Goal: Task Accomplishment & Management: Use online tool/utility

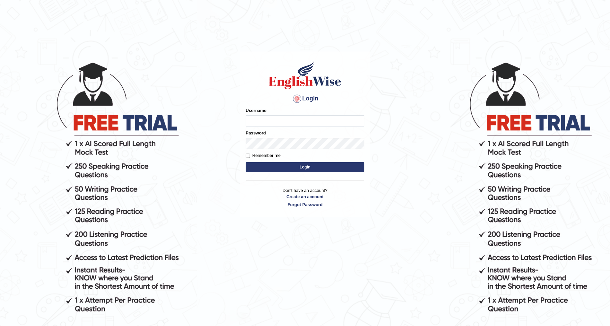
click at [284, 118] on input "Username" at bounding box center [305, 120] width 119 height 11
click at [285, 119] on input "Username" at bounding box center [305, 120] width 119 height 11
type input "Kanwaljit098"
drag, startPoint x: 248, startPoint y: 152, endPoint x: 273, endPoint y: 163, distance: 27.6
click at [247, 152] on label "Remember me" at bounding box center [263, 155] width 35 height 7
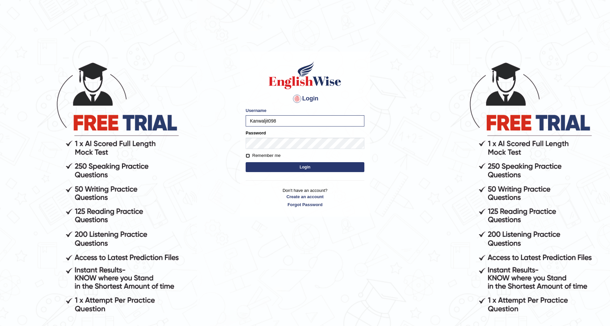
click at [247, 153] on input "Remember me" at bounding box center [248, 155] width 4 height 4
checkbox input "true"
click at [282, 169] on button "Login" at bounding box center [305, 167] width 119 height 10
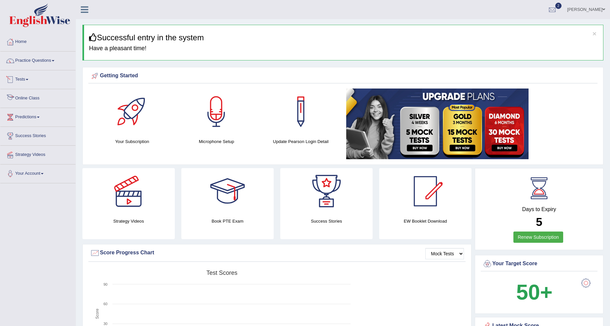
click at [32, 86] on link "Tests" at bounding box center [37, 78] width 75 height 16
click at [18, 119] on link "History" at bounding box center [43, 118] width 62 height 12
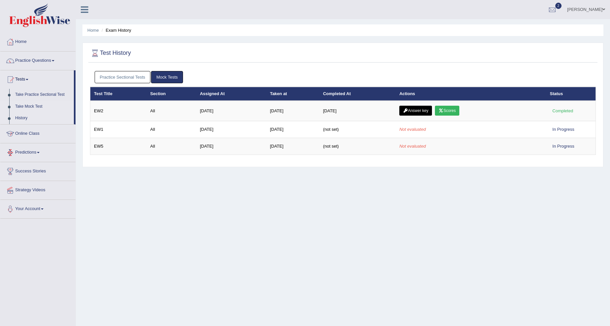
click at [34, 106] on link "Take Mock Test" at bounding box center [43, 107] width 62 height 12
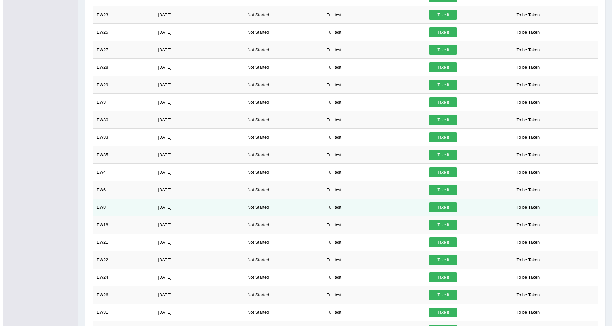
scroll to position [366, 0]
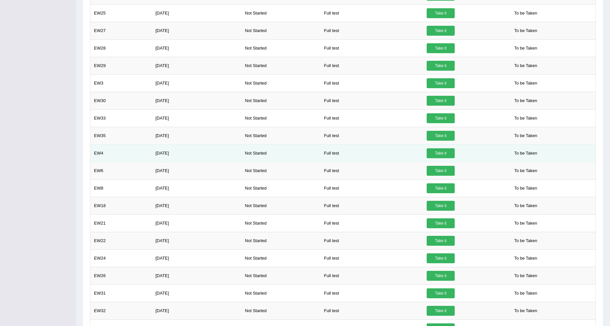
click at [443, 154] on link "Take it" at bounding box center [441, 153] width 28 height 10
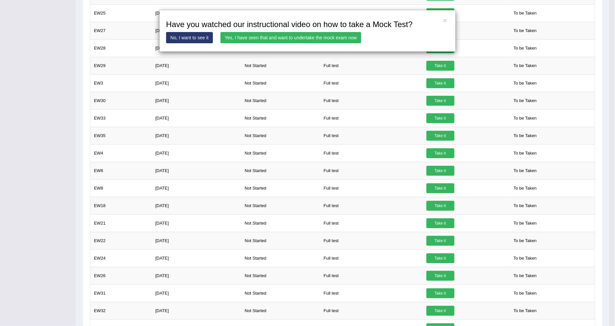
click at [341, 32] on link "Yes, I have seen that and want to undertake the mock exam now" at bounding box center [291, 37] width 141 height 11
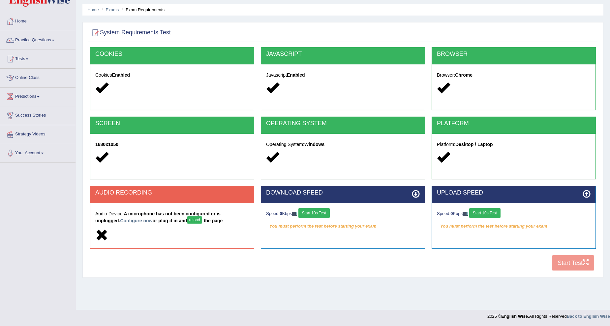
scroll to position [20, 0]
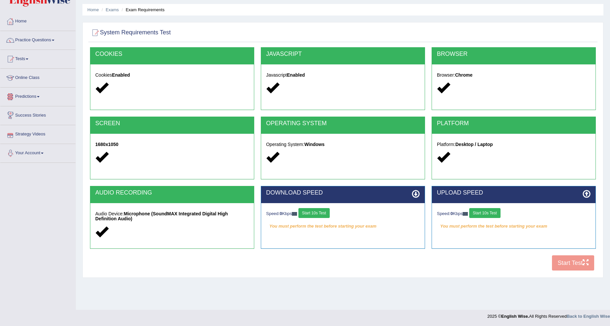
click at [313, 211] on button "Start 10s Test" at bounding box center [314, 213] width 31 height 10
click at [500, 210] on button "Start 10s Test" at bounding box center [484, 213] width 31 height 10
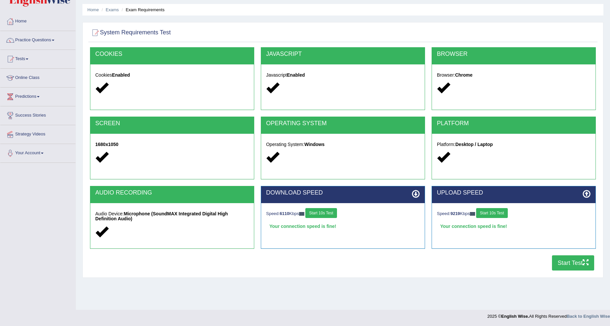
click at [567, 263] on button "Start Test" at bounding box center [573, 262] width 42 height 15
click at [319, 212] on button "Start 10s Test" at bounding box center [320, 213] width 31 height 10
click at [500, 210] on button "Start 10s Test" at bounding box center [491, 213] width 31 height 10
click at [499, 213] on button "Start 10s Test" at bounding box center [491, 213] width 31 height 10
click at [575, 265] on button "Start Test" at bounding box center [573, 262] width 42 height 15
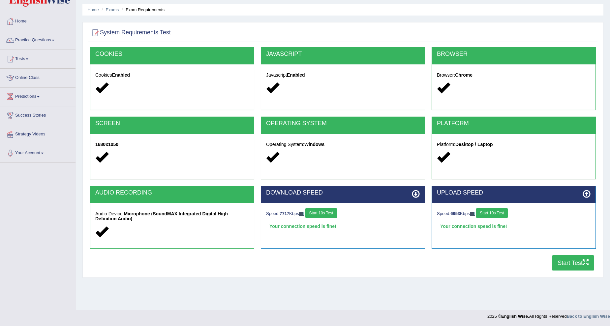
click at [563, 257] on button "Start Test" at bounding box center [573, 262] width 42 height 15
